Goal: Find specific page/section: Find specific page/section

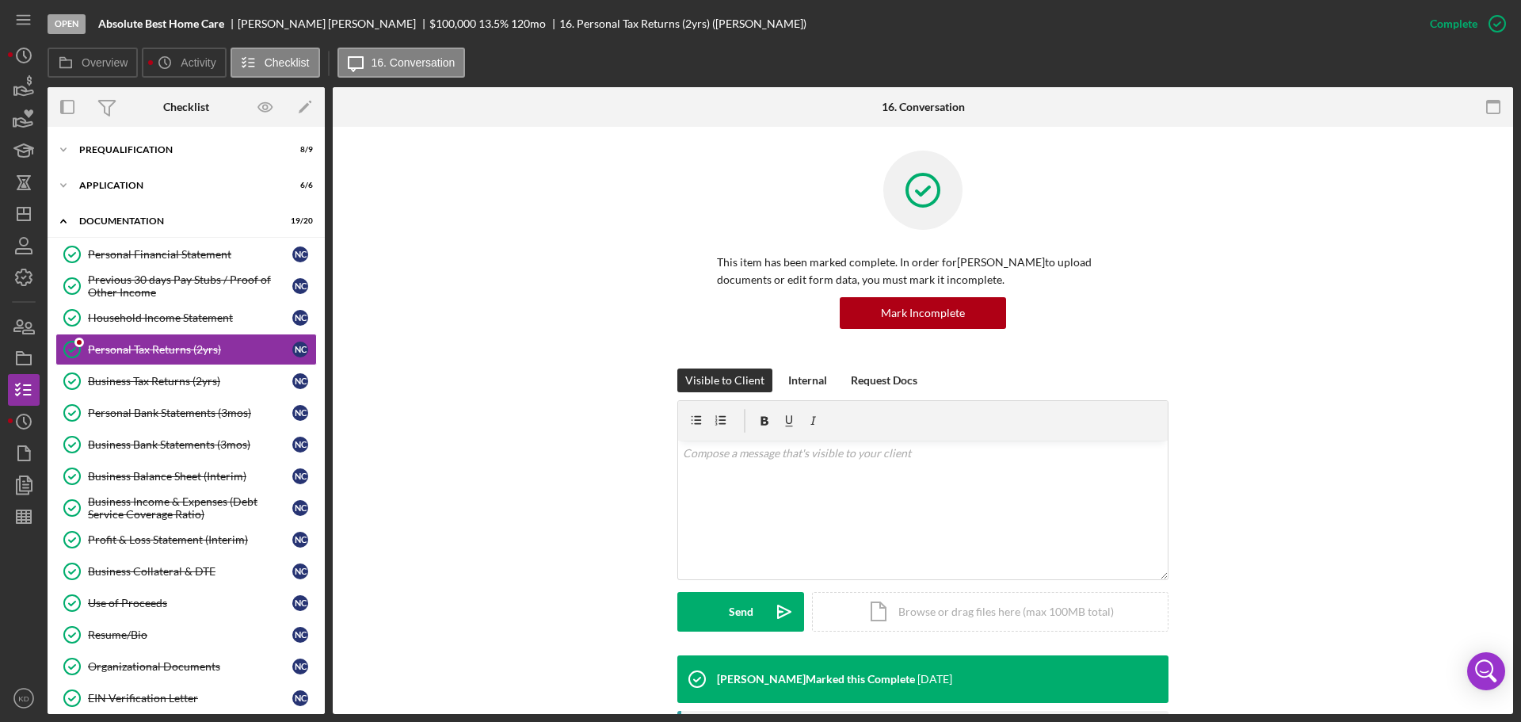
scroll to position [41, 0]
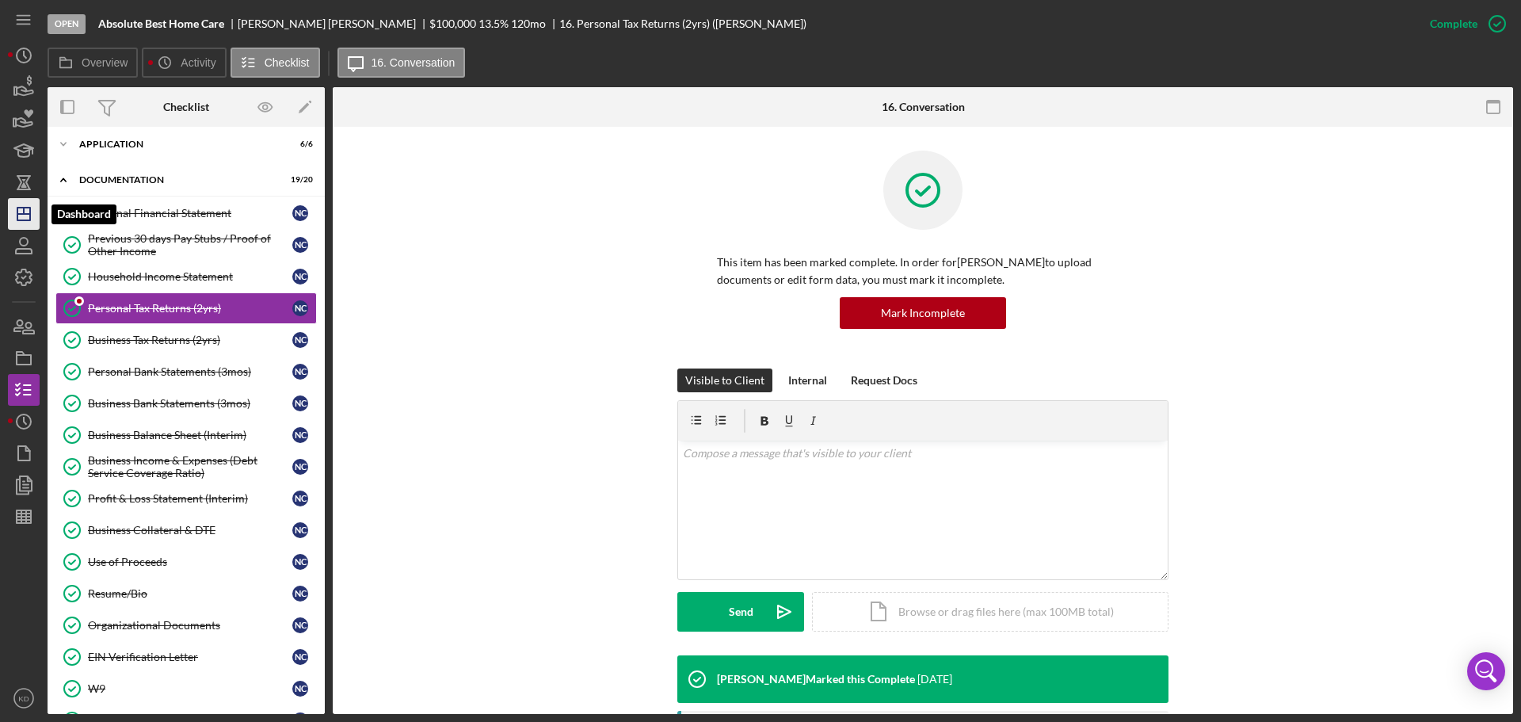
click at [26, 214] on line "button" at bounding box center [23, 214] width 13 height 0
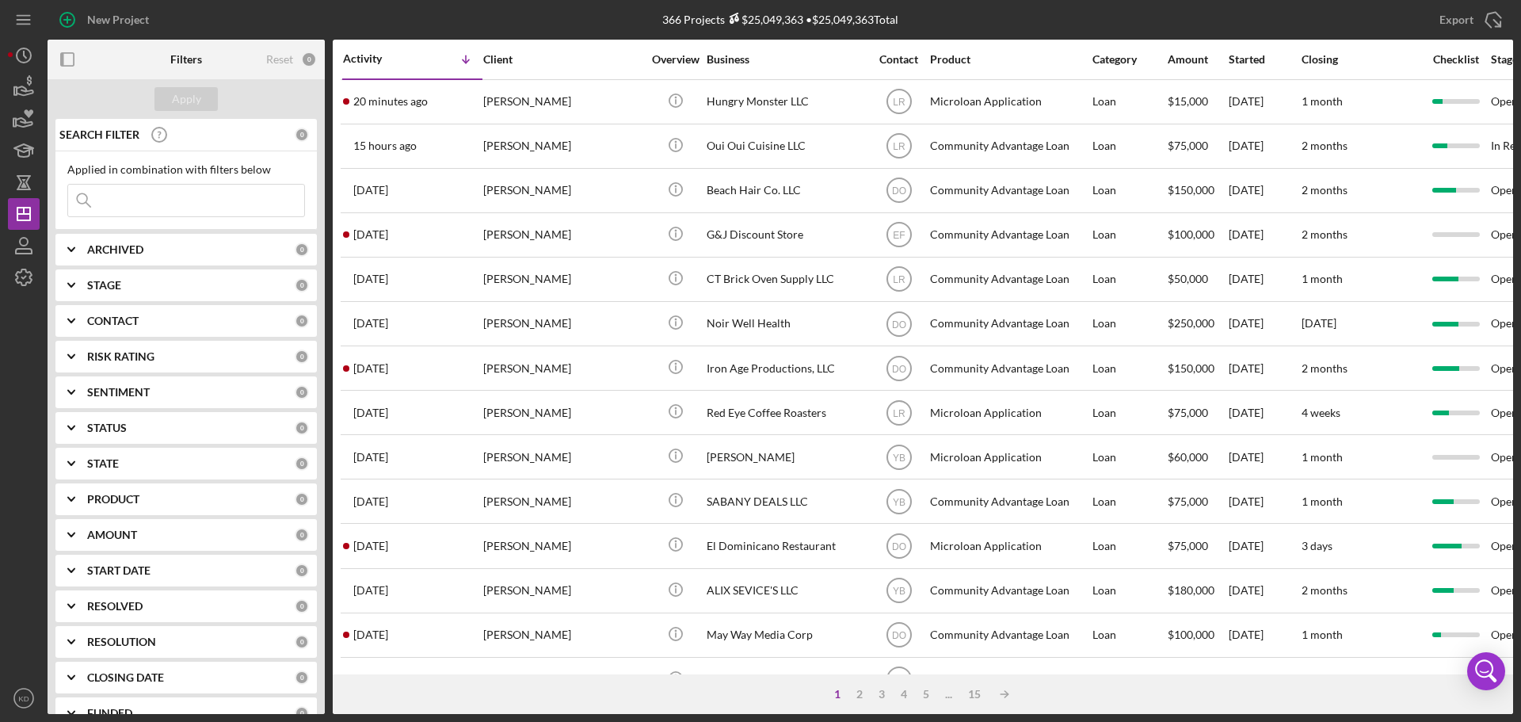
click at [836, 693] on div "1" at bounding box center [837, 694] width 22 height 13
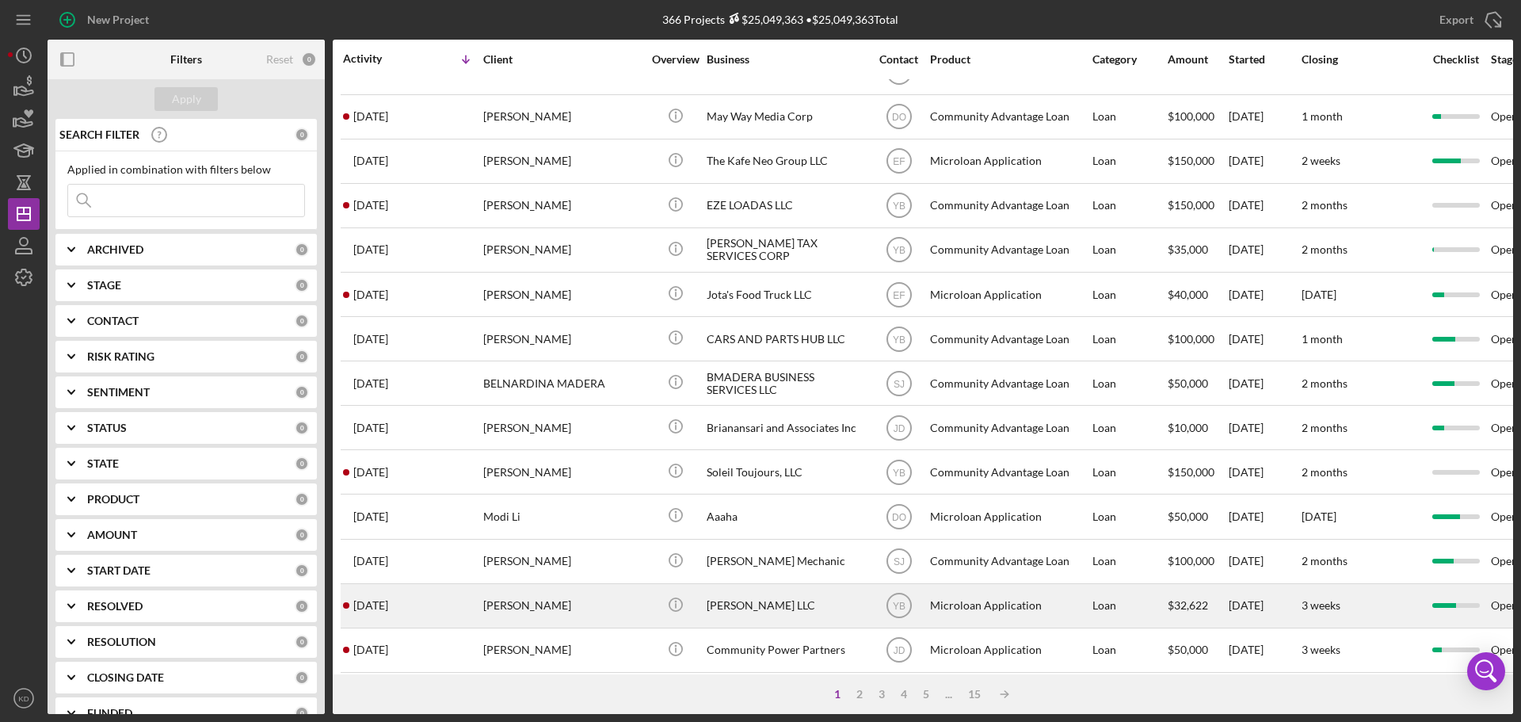
scroll to position [536, 0]
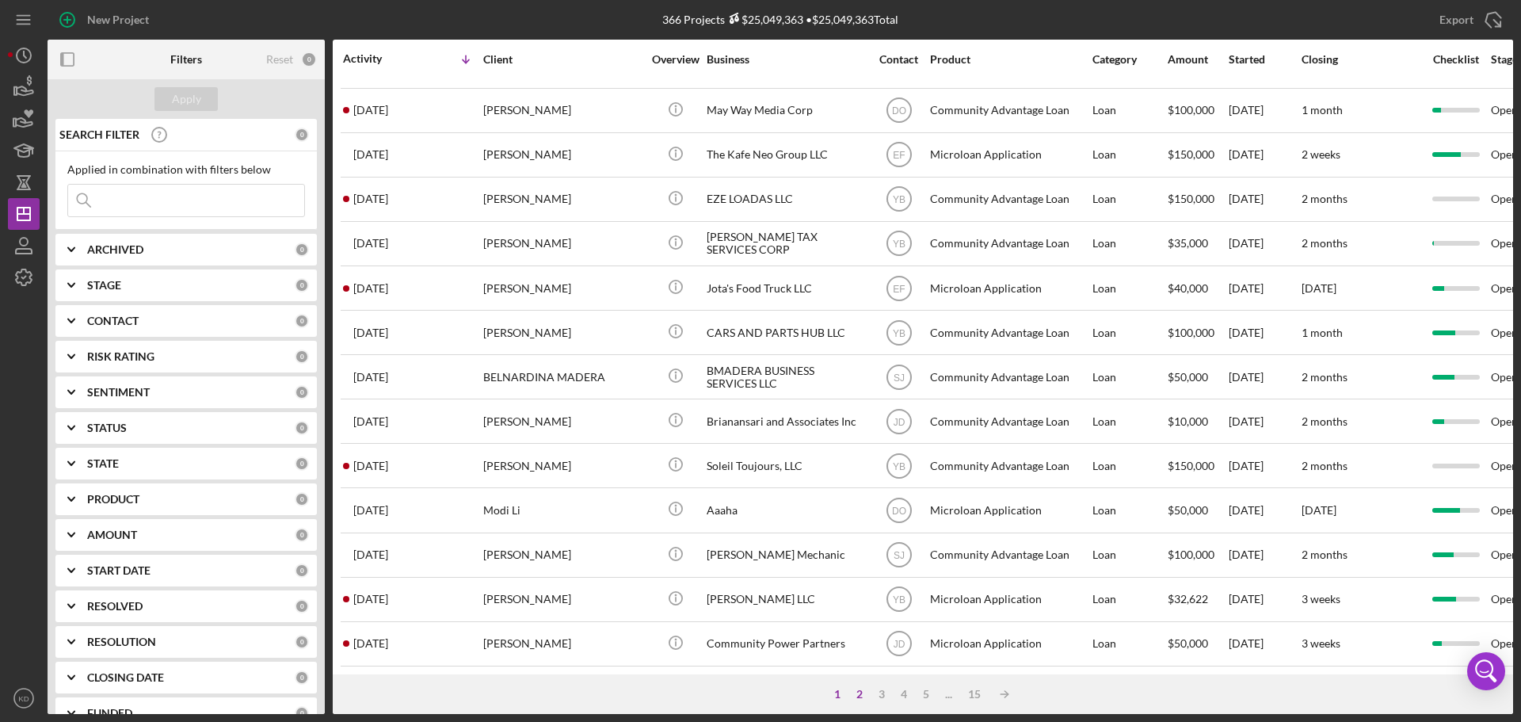
click at [857, 696] on div "2" at bounding box center [859, 694] width 22 height 13
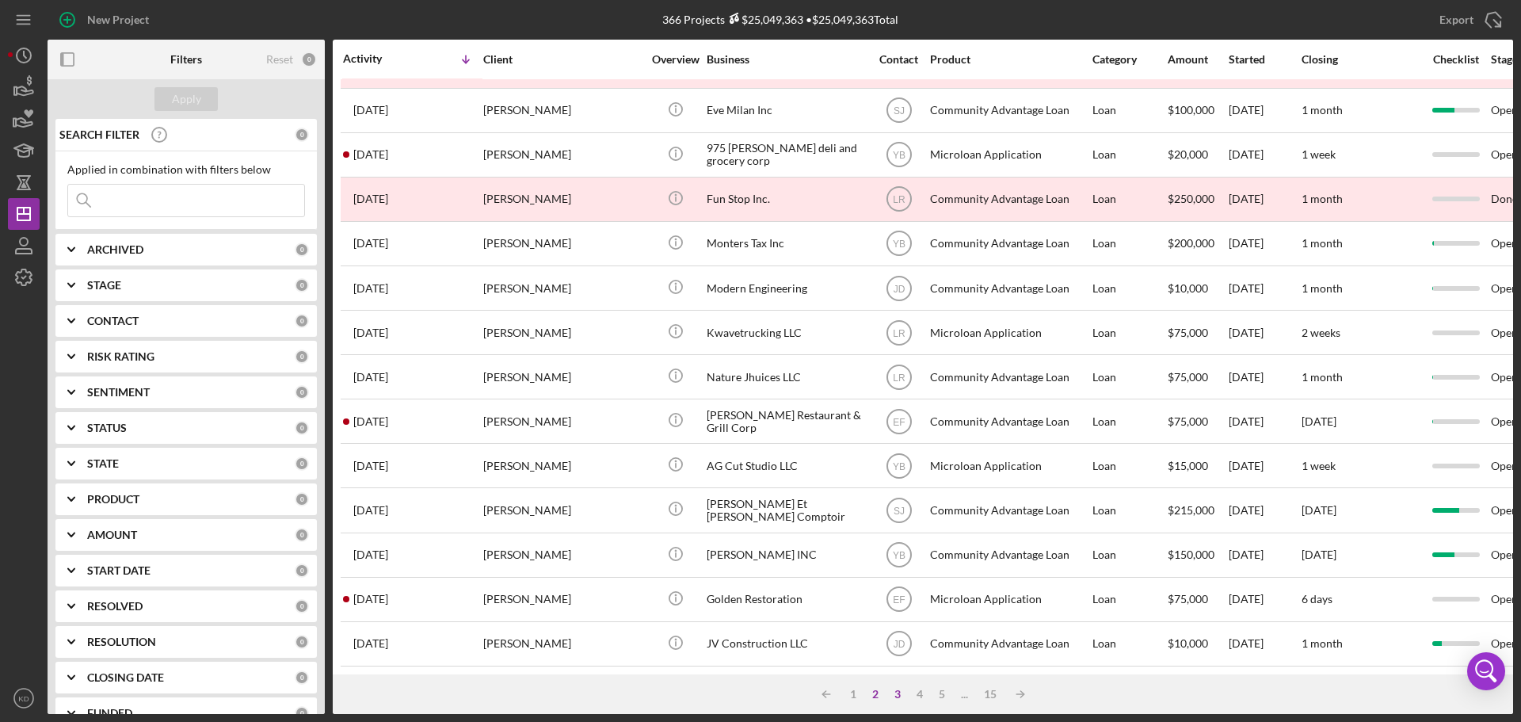
click at [895, 695] on div "3" at bounding box center [898, 694] width 22 height 13
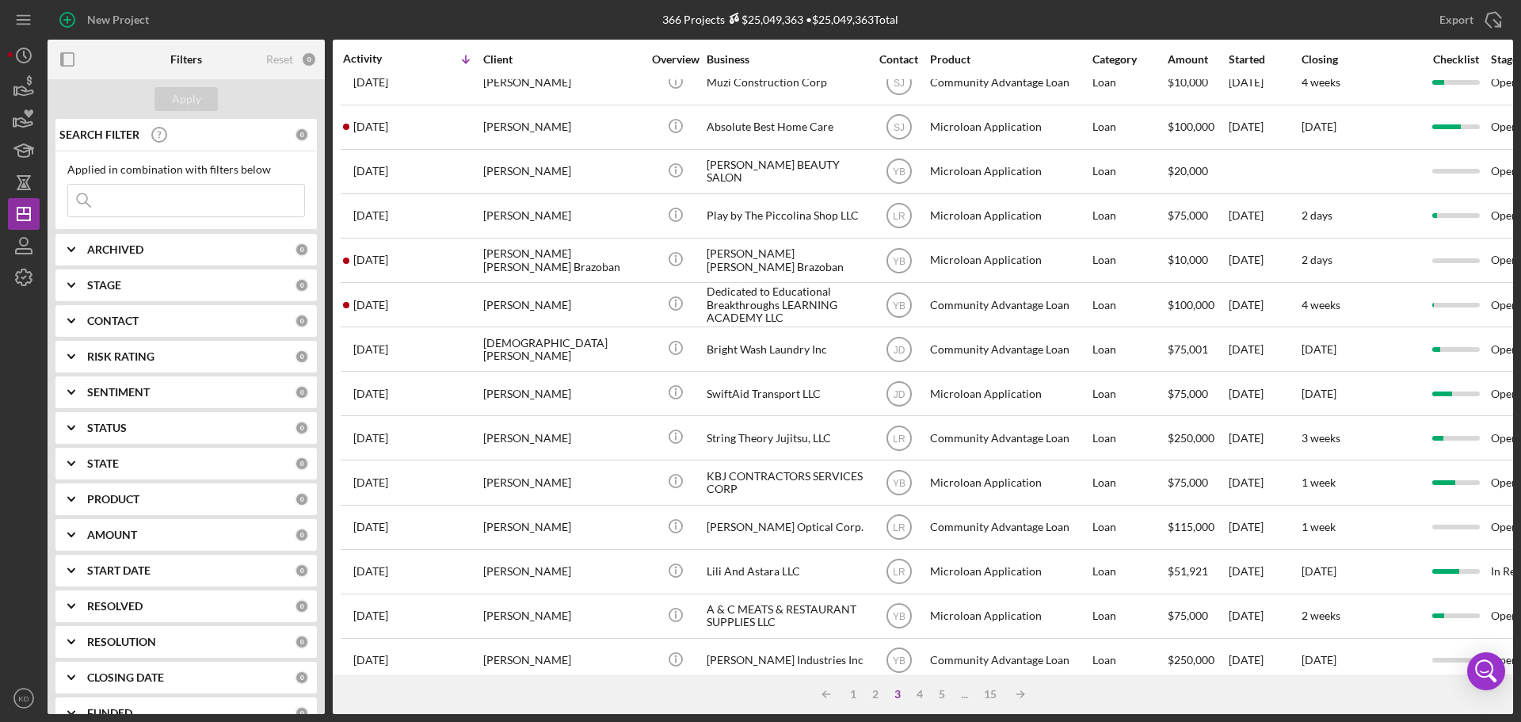
scroll to position [0, 0]
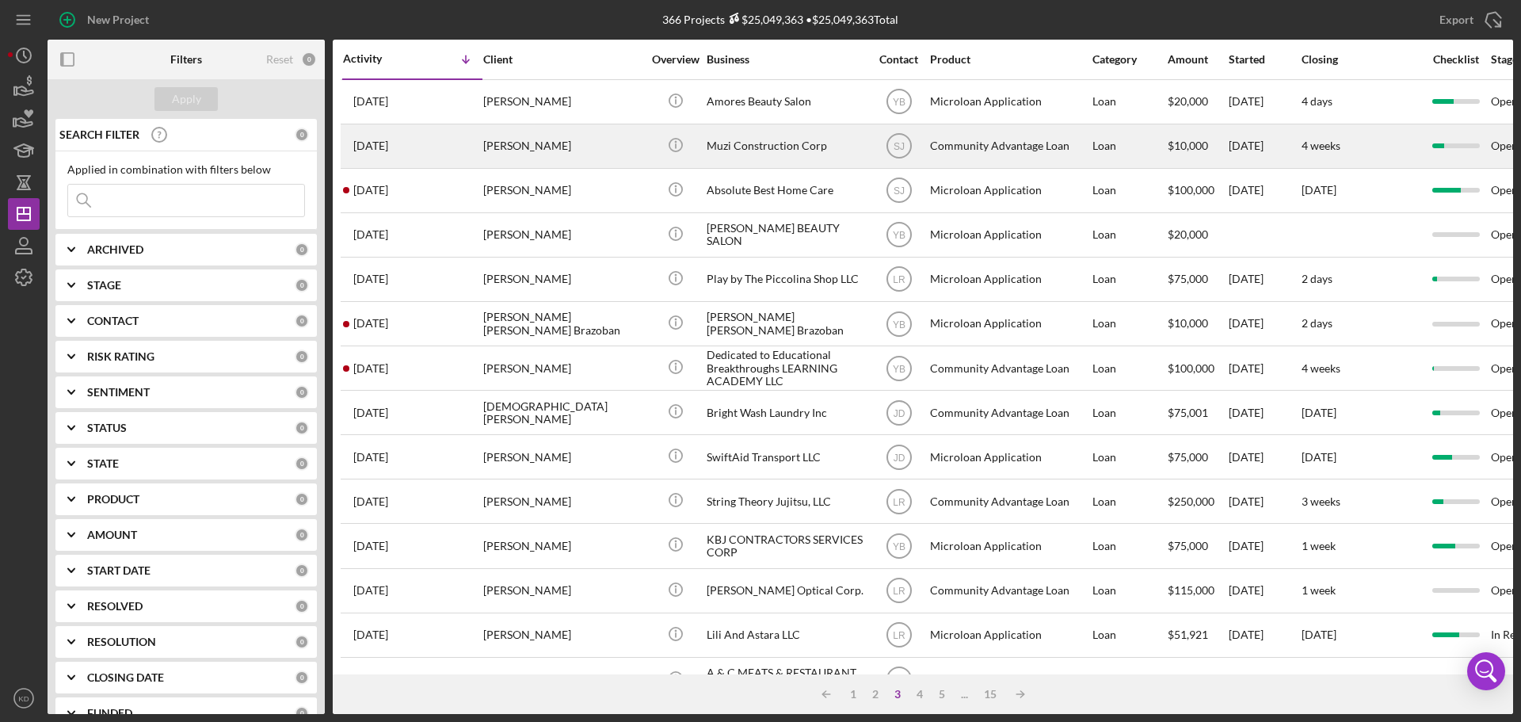
click at [755, 140] on div "Muzi Construction Corp" at bounding box center [786, 146] width 158 height 42
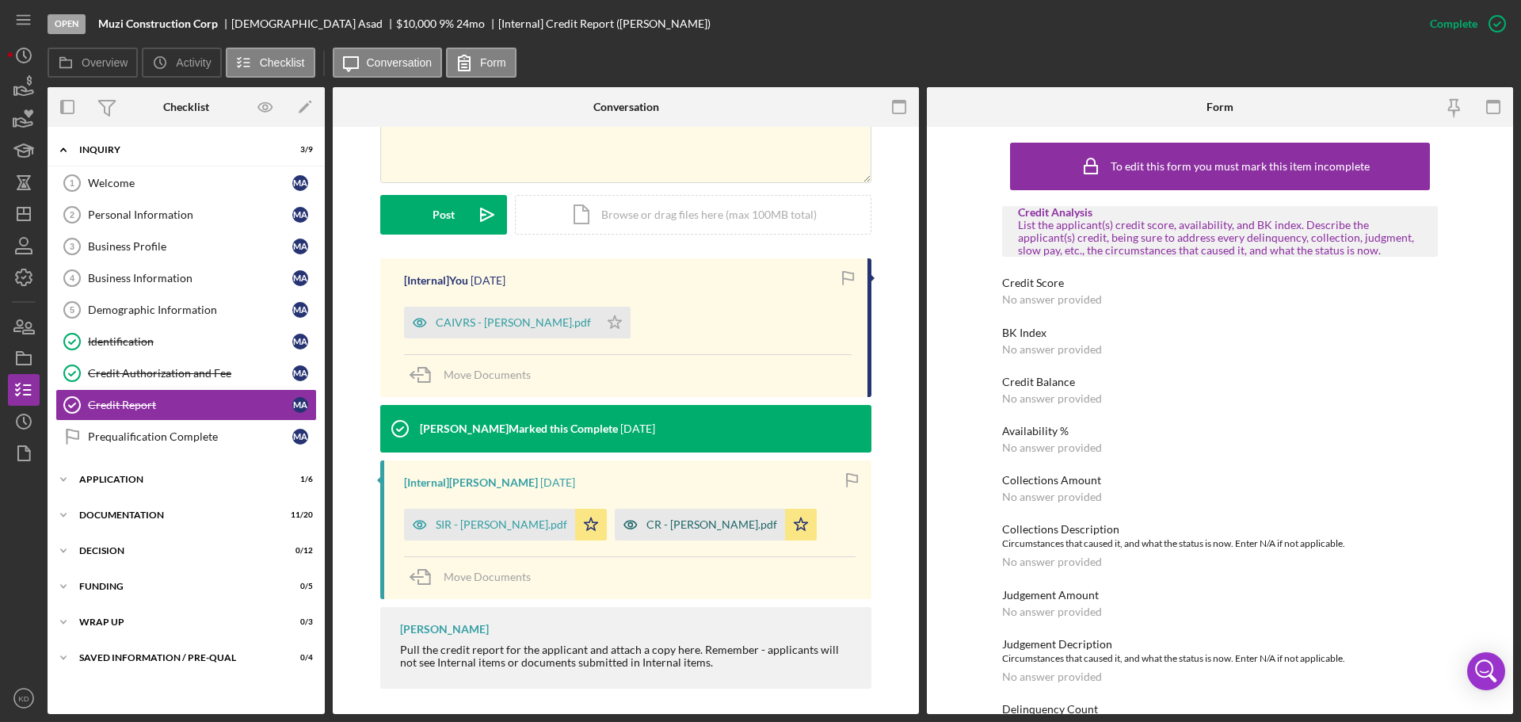
scroll to position [372, 0]
